Goal: Task Accomplishment & Management: Use online tool/utility

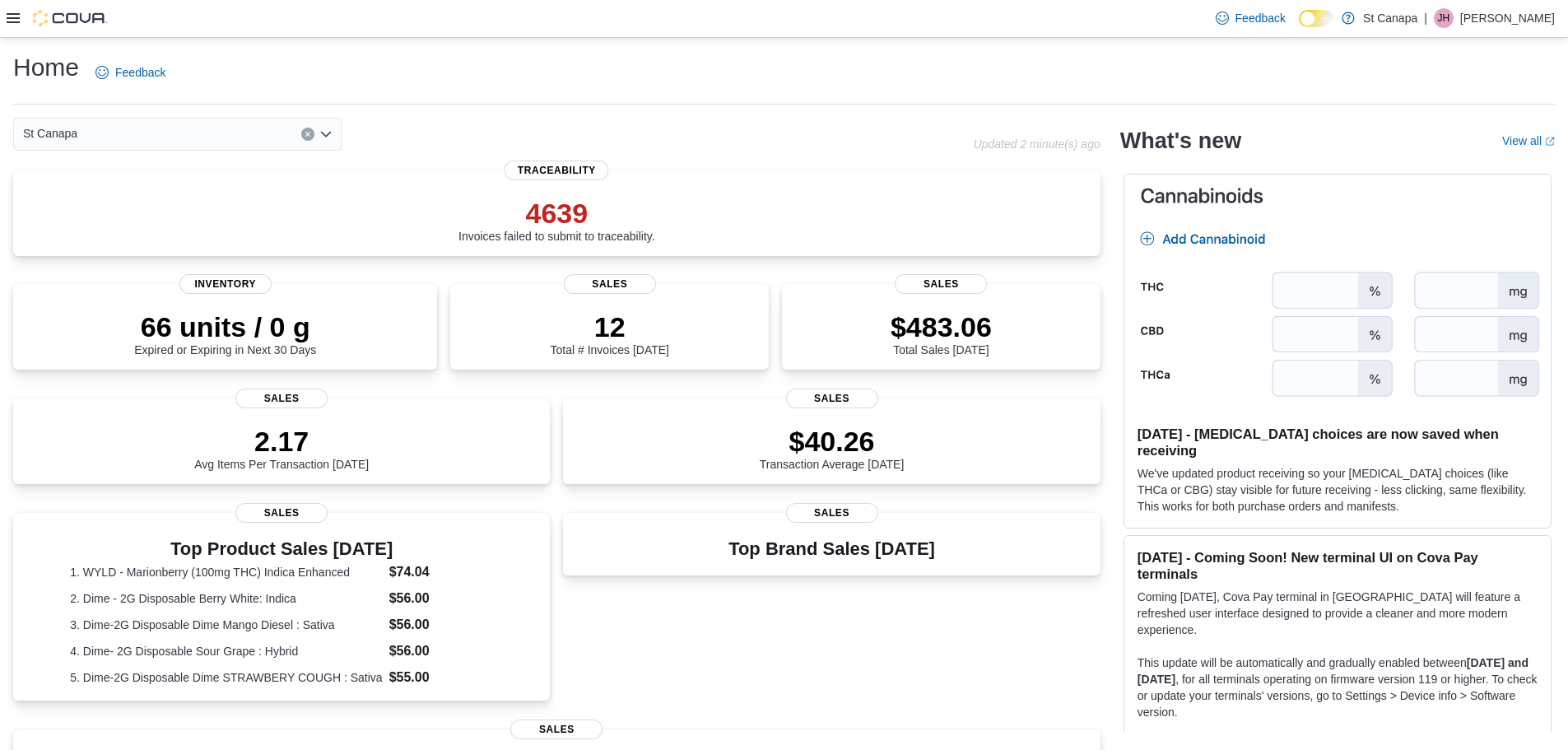
click at [9, 26] on div at bounding box center [56, 18] width 100 height 16
click at [8, 14] on icon at bounding box center [13, 18] width 13 height 10
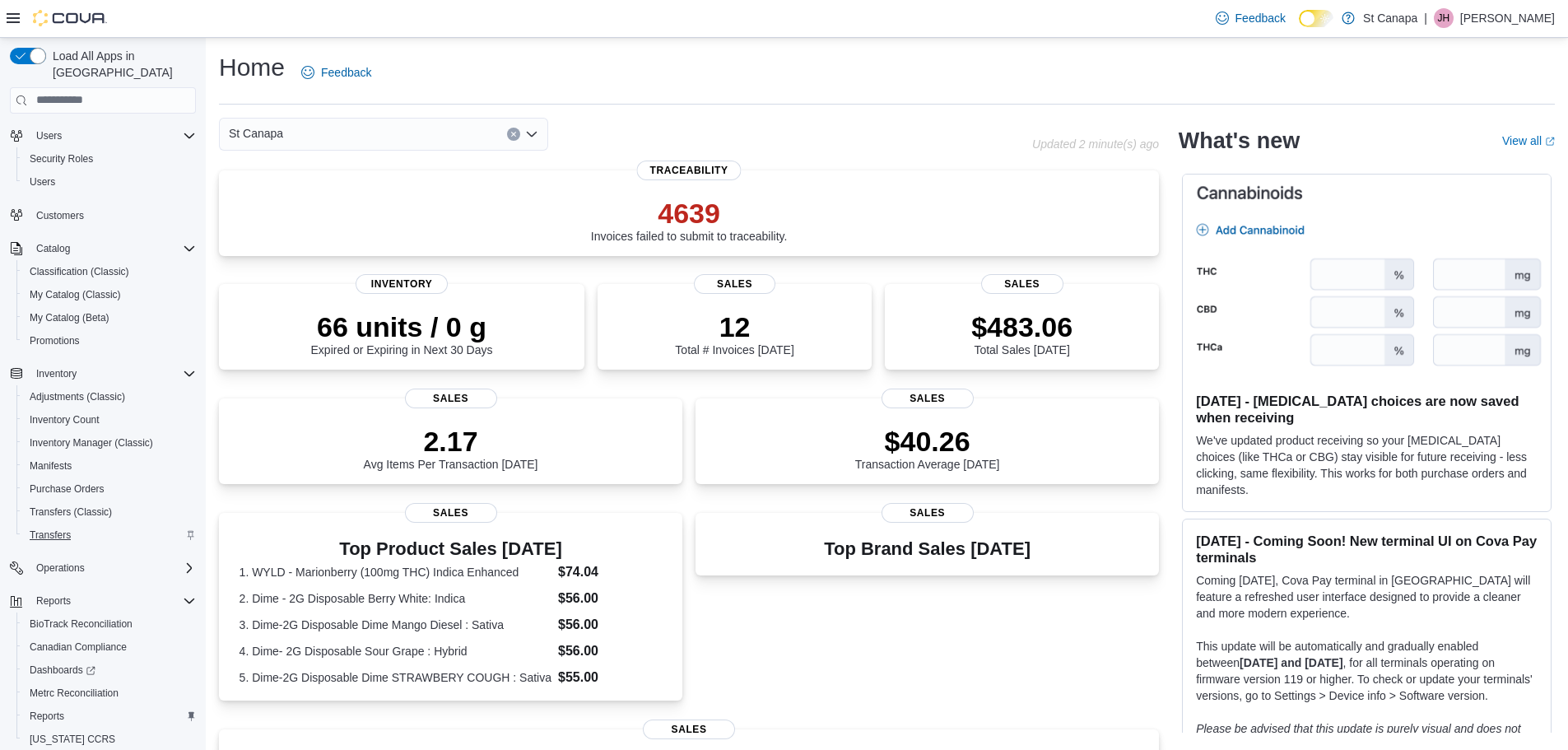
scroll to position [99, 0]
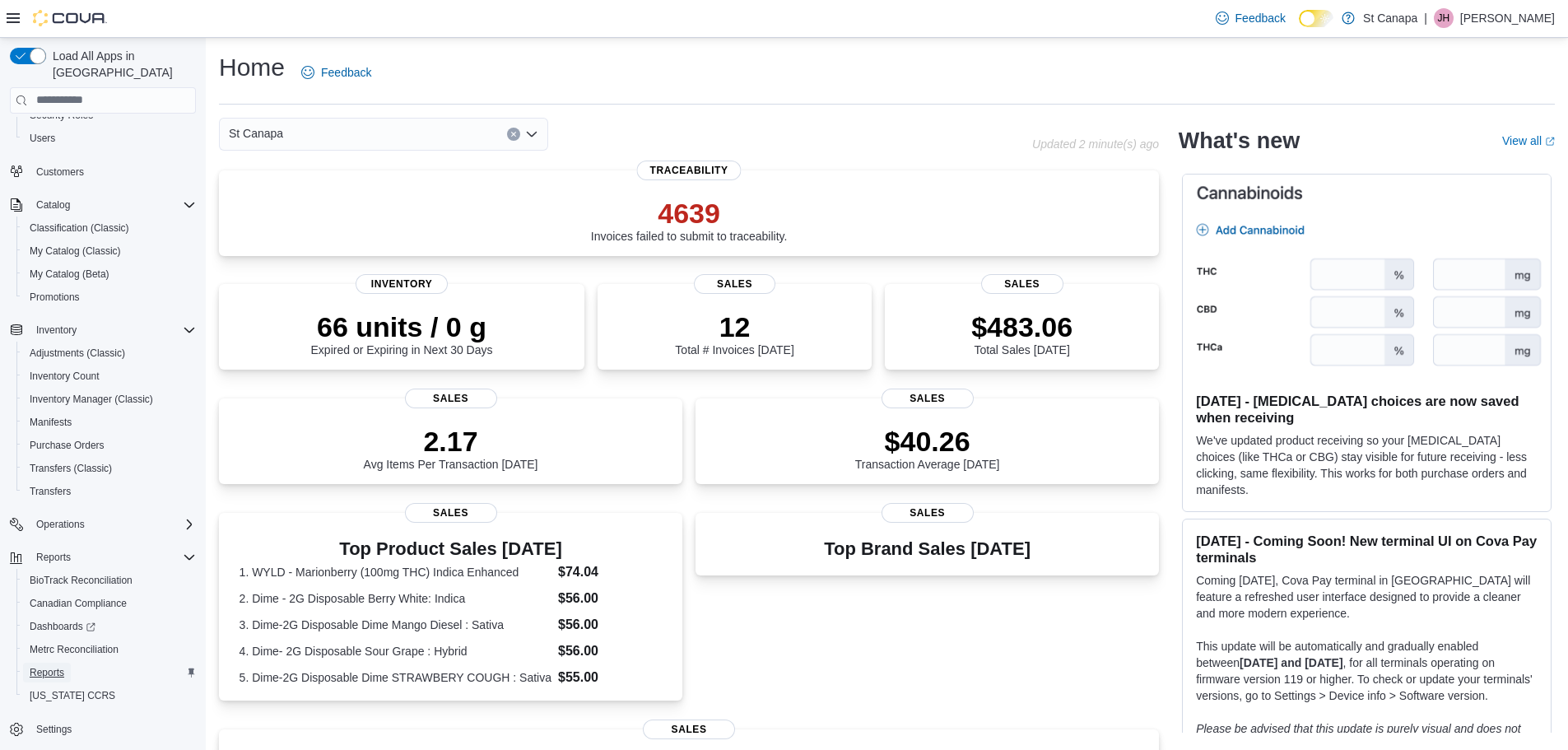
click at [49, 667] on span "Reports" at bounding box center [47, 673] width 35 height 13
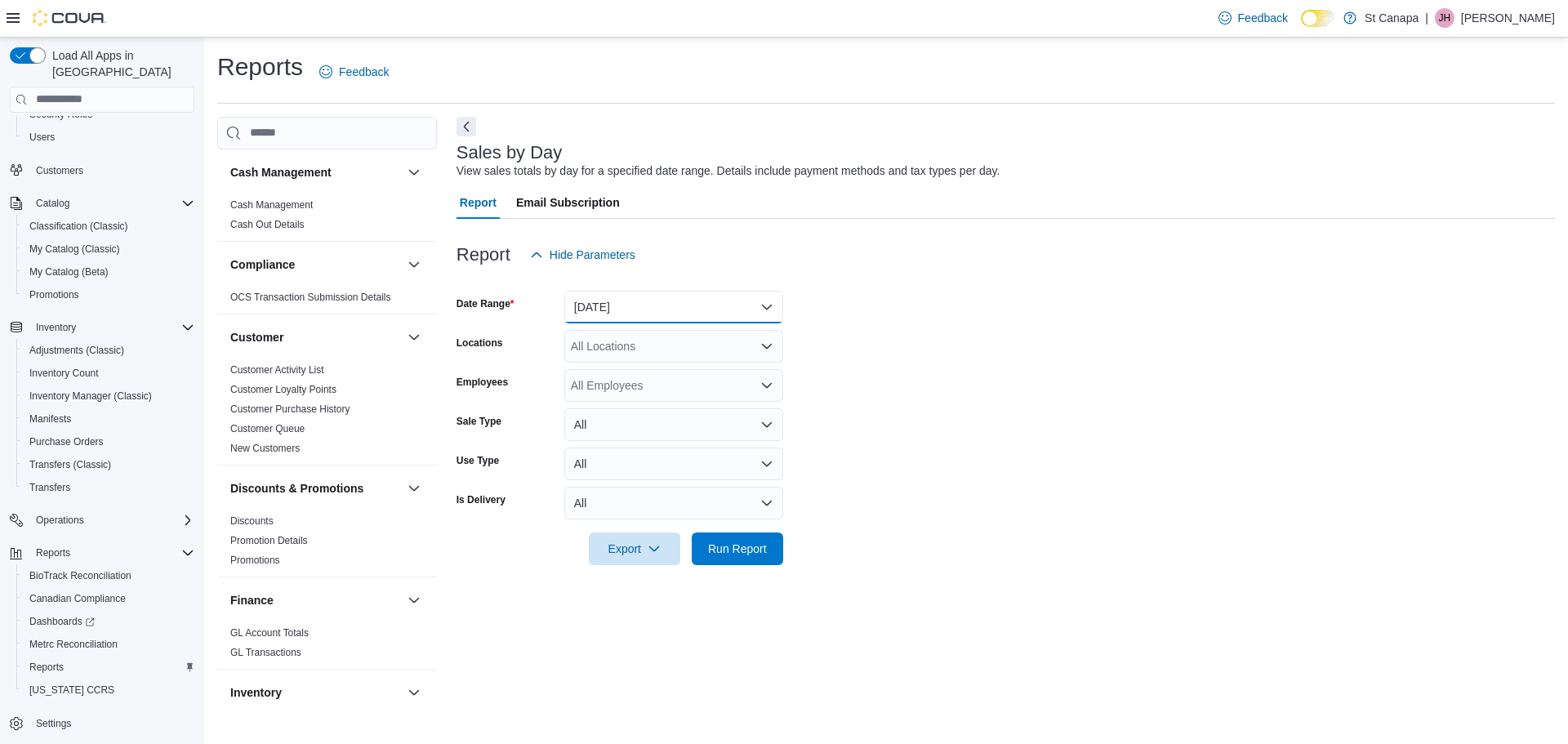
click at [640, 308] on button "[DATE]" at bounding box center [673, 307] width 219 height 33
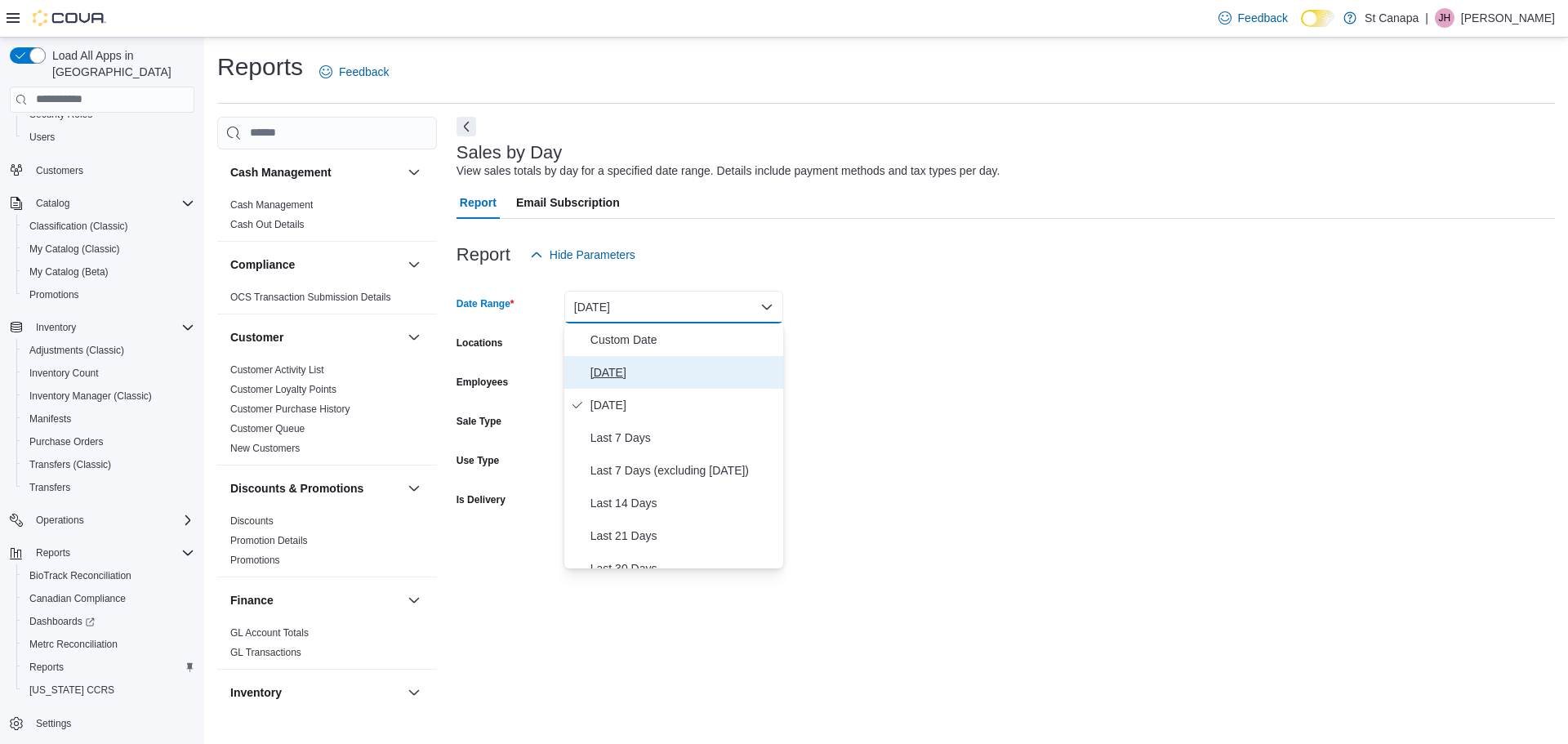
click at [600, 365] on span "[DATE]" at bounding box center [683, 372] width 187 height 20
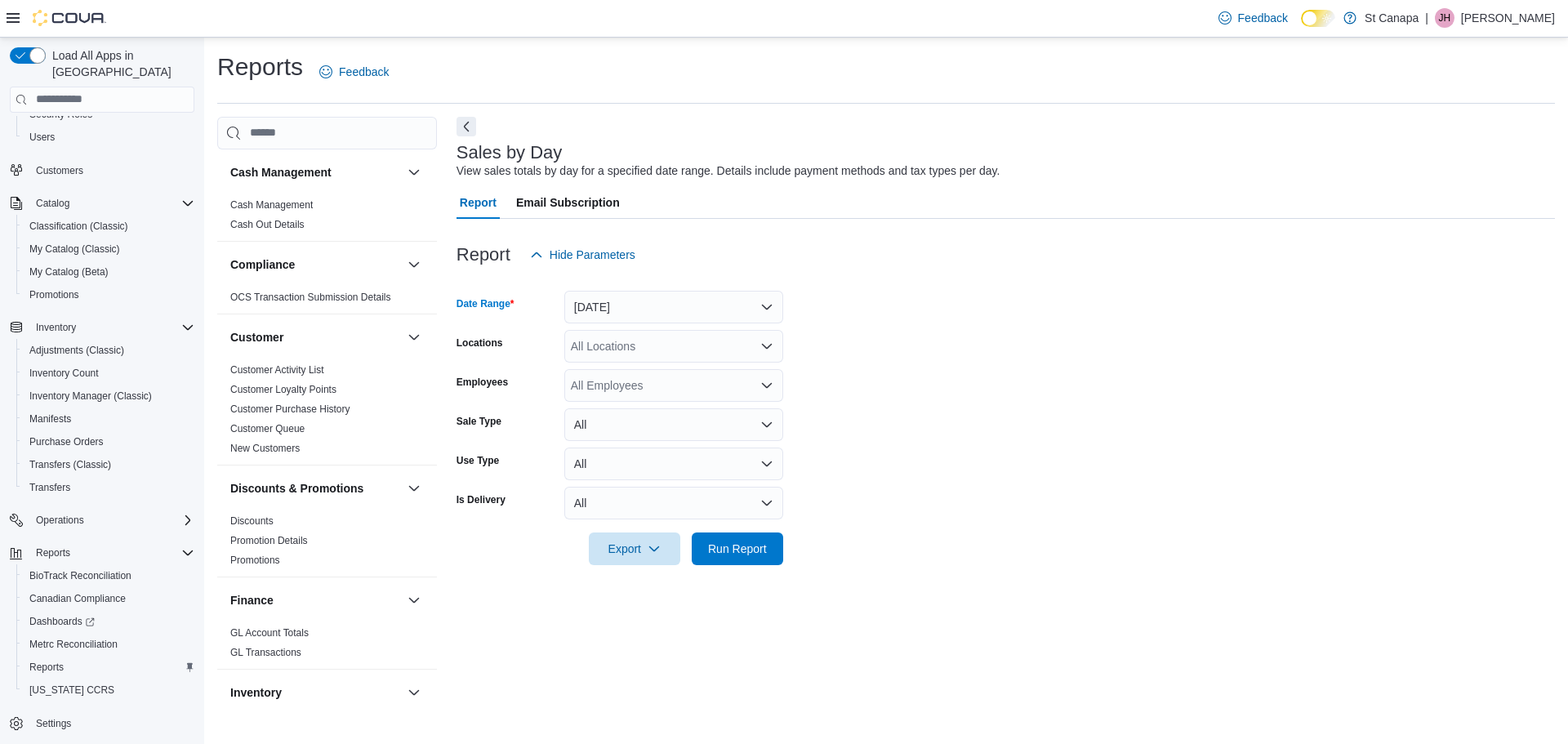
click at [610, 347] on div "All Locations" at bounding box center [673, 346] width 219 height 33
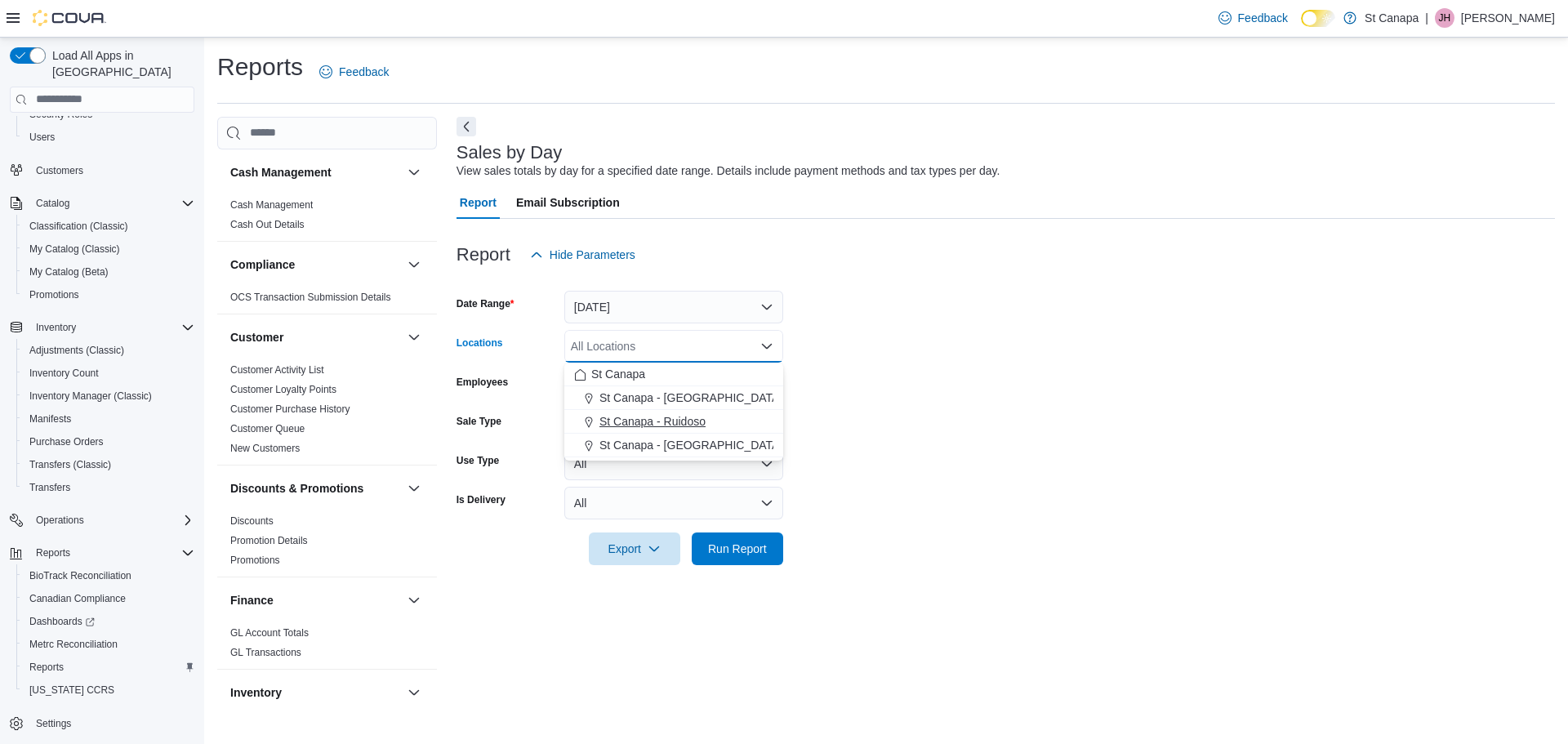
click at [636, 414] on span "St Canapa - Ruidoso" at bounding box center [652, 421] width 106 height 16
click at [1024, 404] on form "Date Range [DATE] Locations [GEOGRAPHIC_DATA] - [GEOGRAPHIC_DATA] Combo box. Se…" at bounding box center [1006, 418] width 1098 height 294
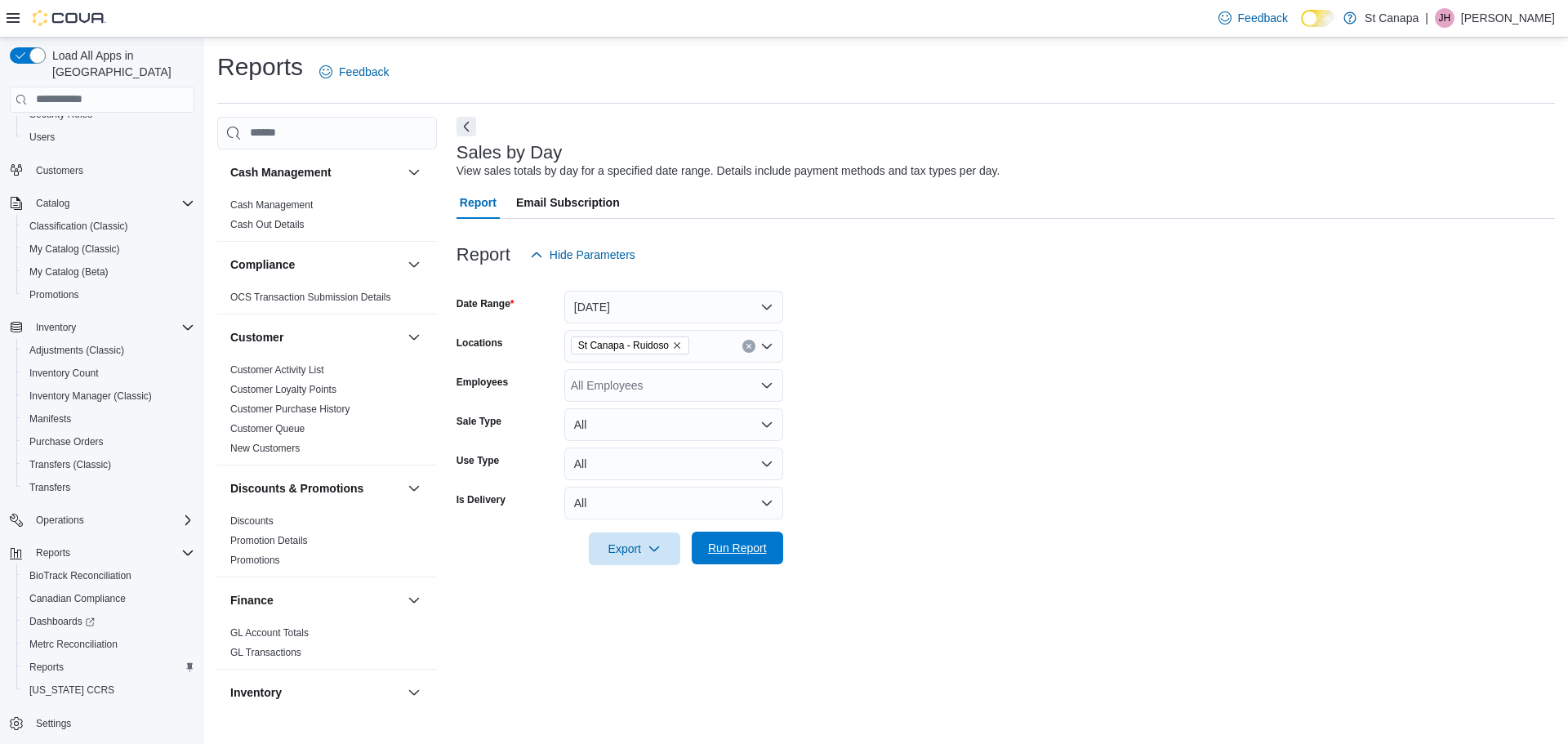
click at [725, 552] on span "Run Report" at bounding box center [737, 548] width 59 height 16
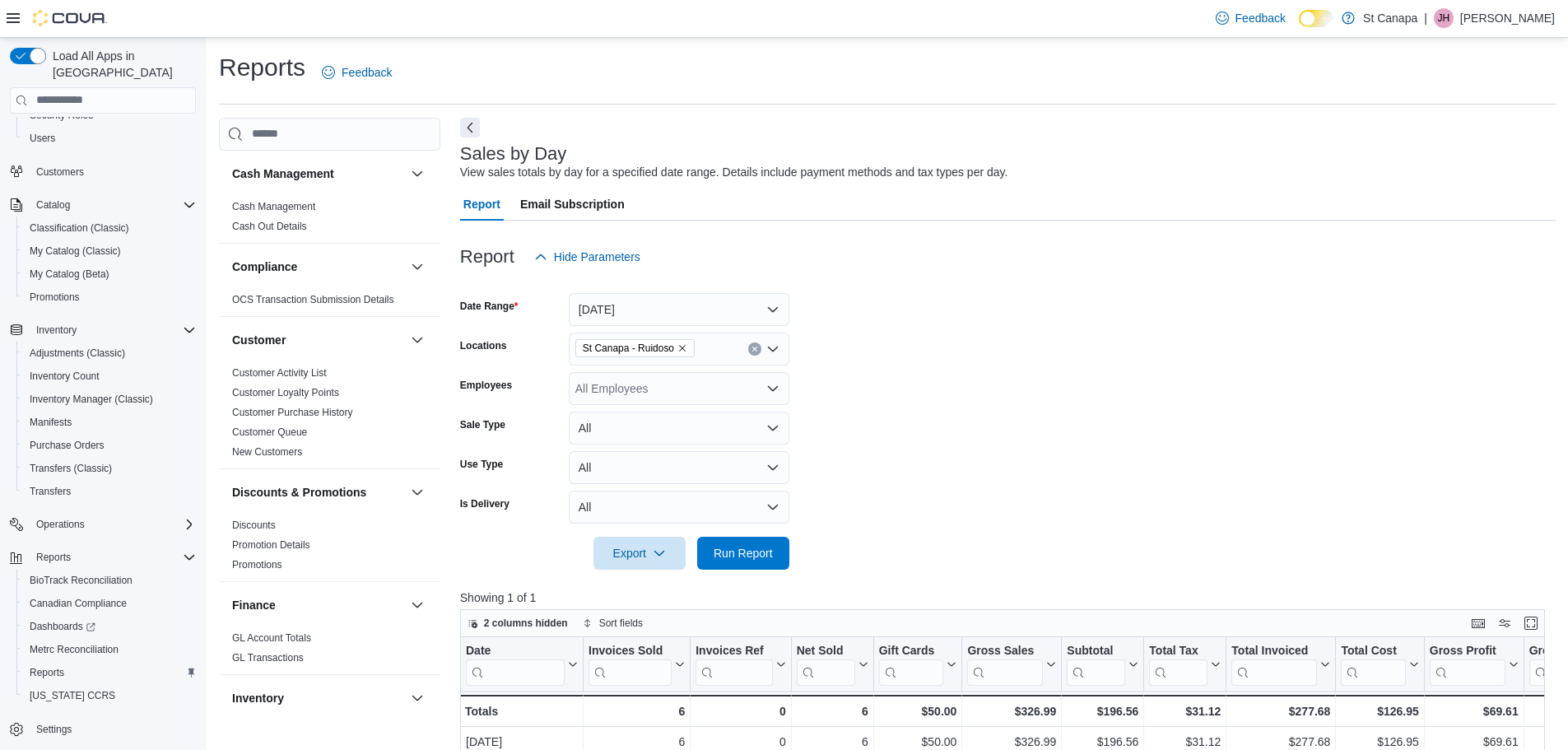
click at [677, 348] on icon "Remove St Canapa - Ruidoso from selection in this group" at bounding box center [681, 348] width 10 height 10
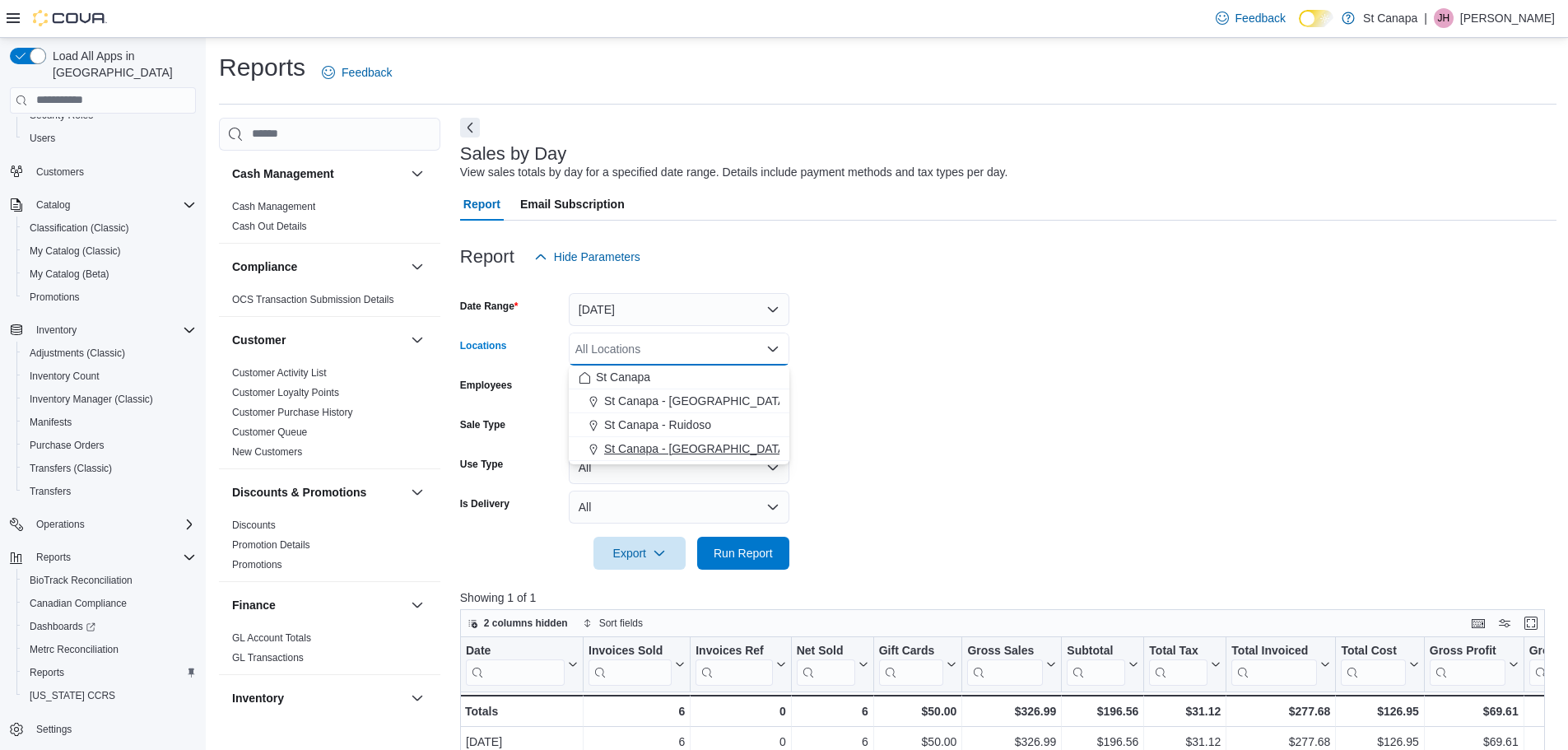
click at [647, 444] on span "St Canapa - [GEOGRAPHIC_DATA][PERSON_NAME]" at bounding box center [744, 449] width 279 height 16
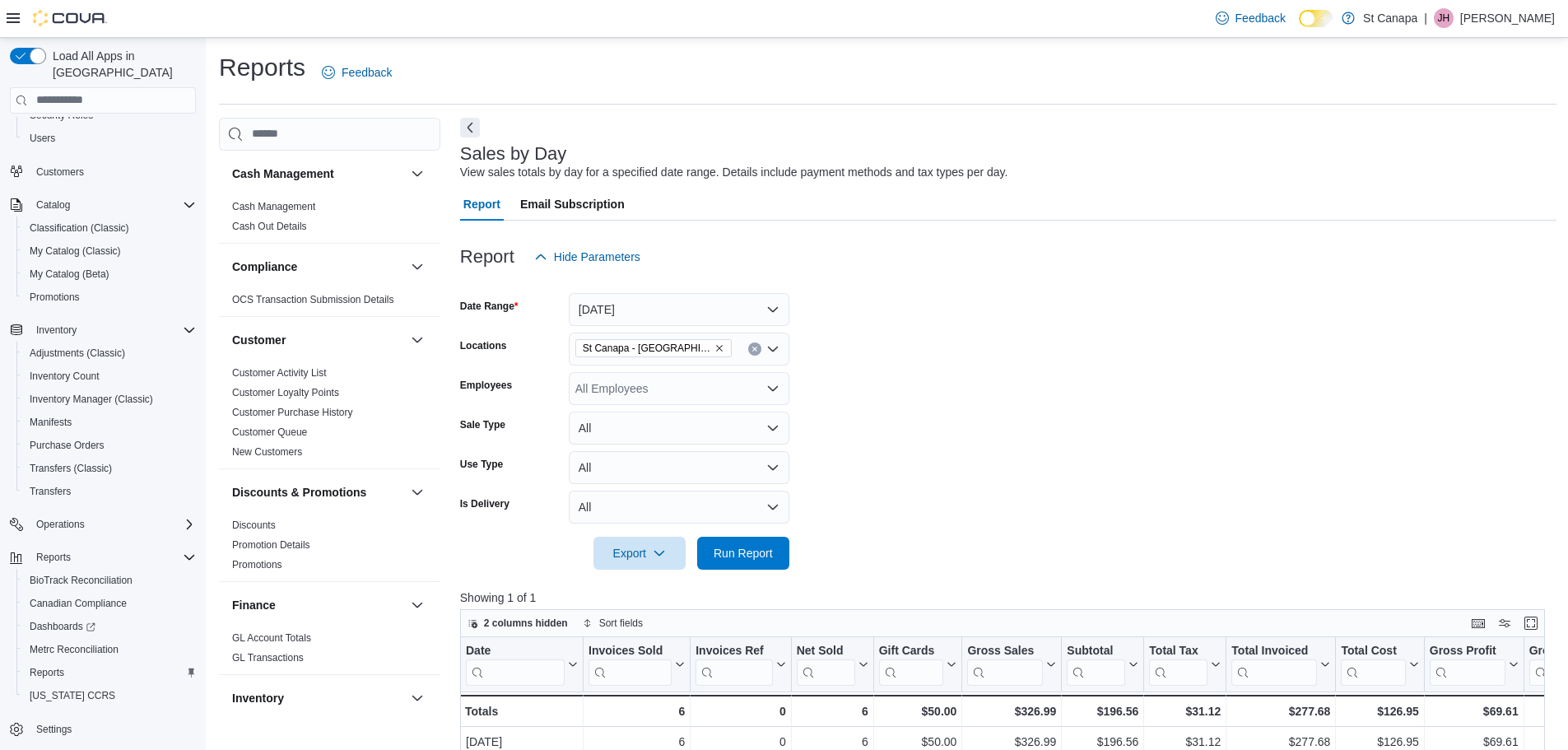
drag, startPoint x: 1003, startPoint y: 409, endPoint x: 984, endPoint y: 433, distance: 30.6
click at [1003, 413] on form "Date Range [DATE] Locations [GEOGRAPHIC_DATA] - [GEOGRAPHIC_DATA][PERSON_NAME] …" at bounding box center [1008, 421] width 1096 height 297
click at [737, 545] on span "Run Report" at bounding box center [742, 552] width 73 height 33
